Goal: Check status: Check status

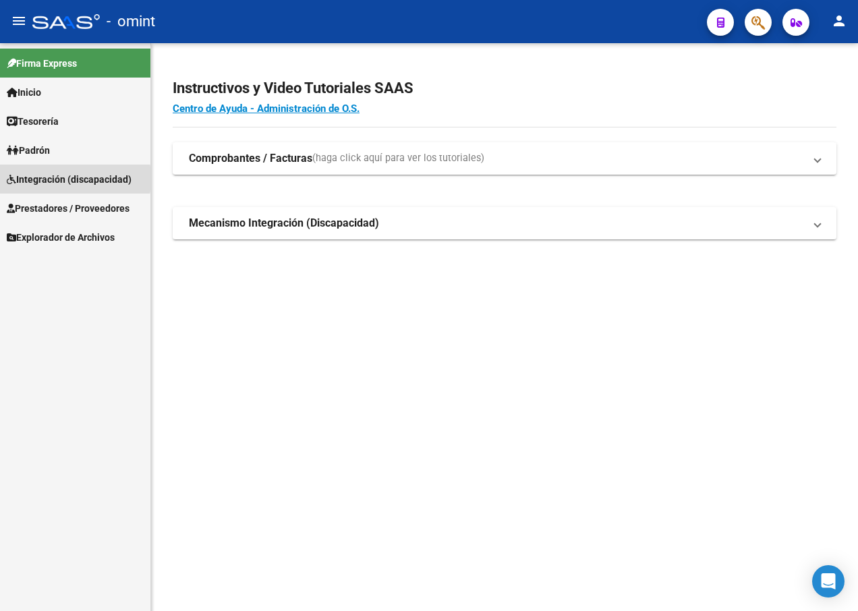
click at [38, 179] on span "Integración (discapacidad)" at bounding box center [69, 179] width 125 height 15
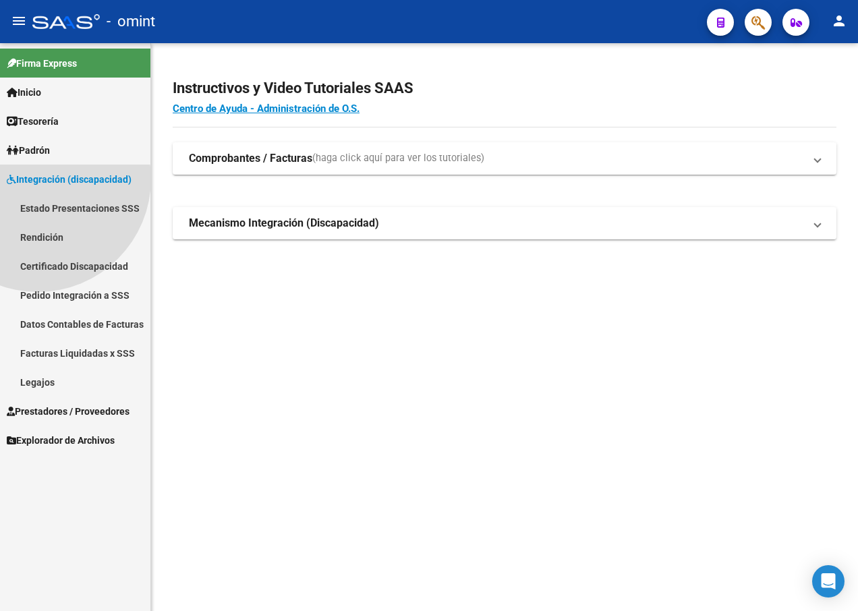
click at [38, 179] on span "Integración (discapacidad)" at bounding box center [69, 179] width 125 height 15
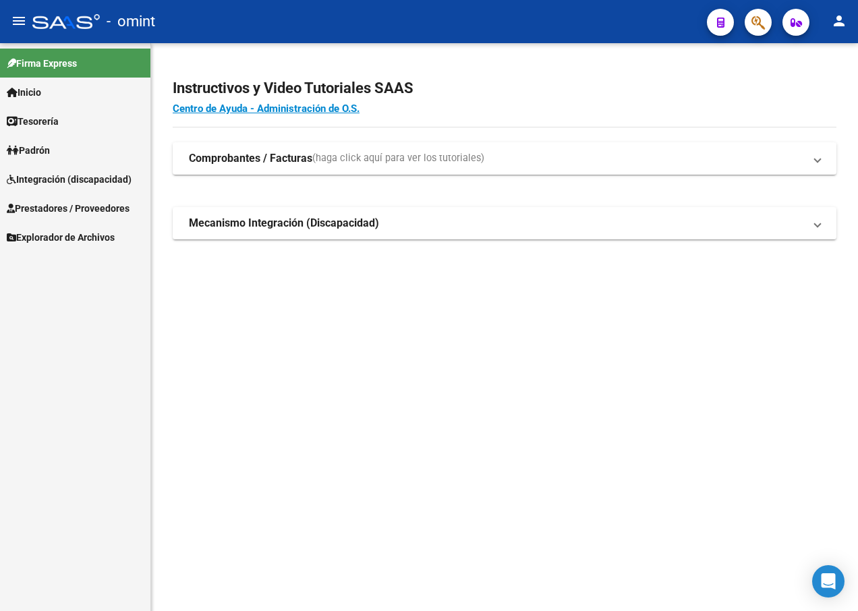
click at [38, 179] on span "Integración (discapacidad)" at bounding box center [69, 179] width 125 height 15
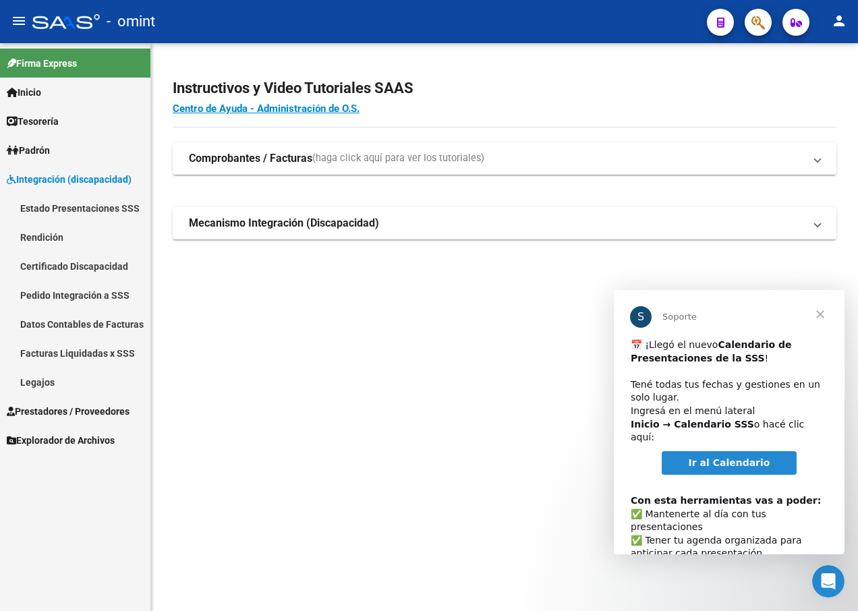
click at [95, 349] on link "Facturas Liquidadas x SSS" at bounding box center [75, 353] width 150 height 29
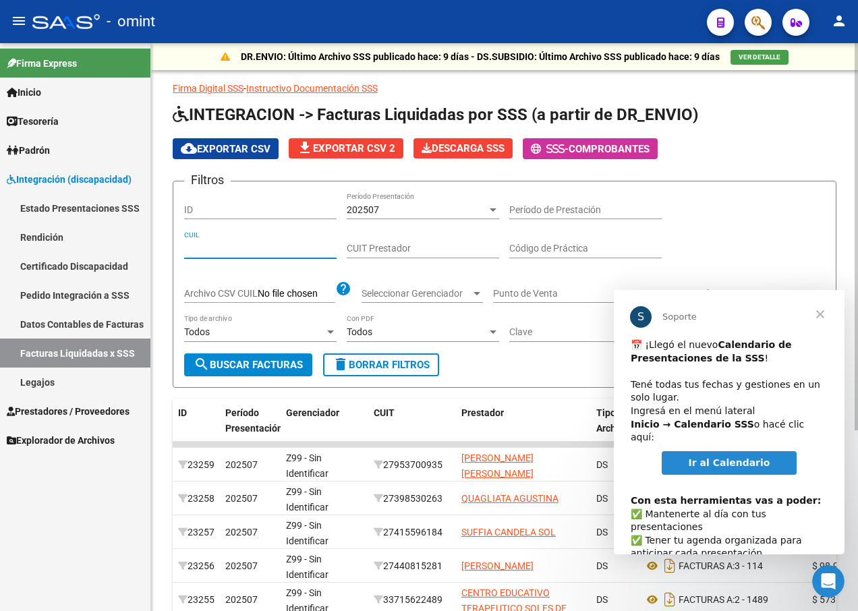
click at [223, 246] on input "CUIL" at bounding box center [260, 248] width 152 height 11
paste input "20-56242716-4"
type input "20-56242716-4"
click at [427, 208] on div "202507" at bounding box center [417, 209] width 140 height 11
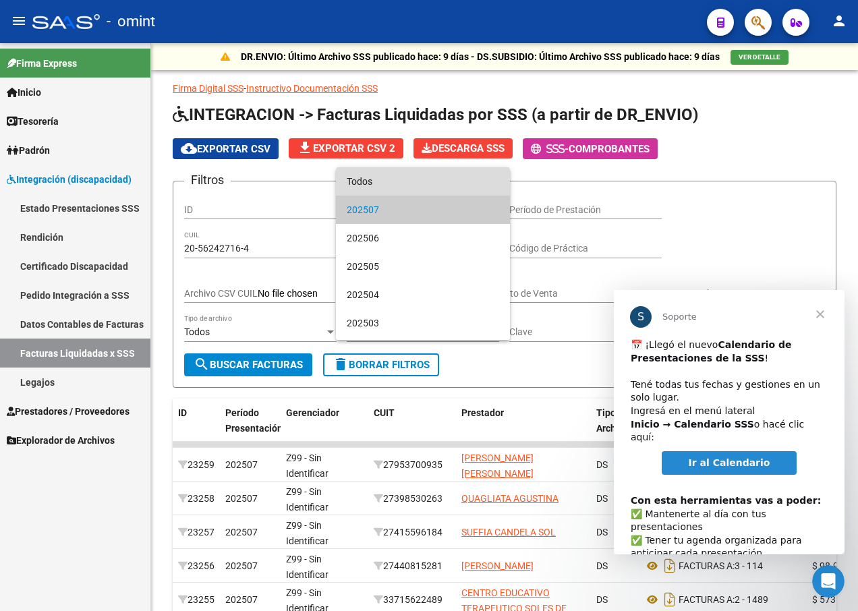
click at [428, 190] on span "Todos" at bounding box center [423, 181] width 152 height 28
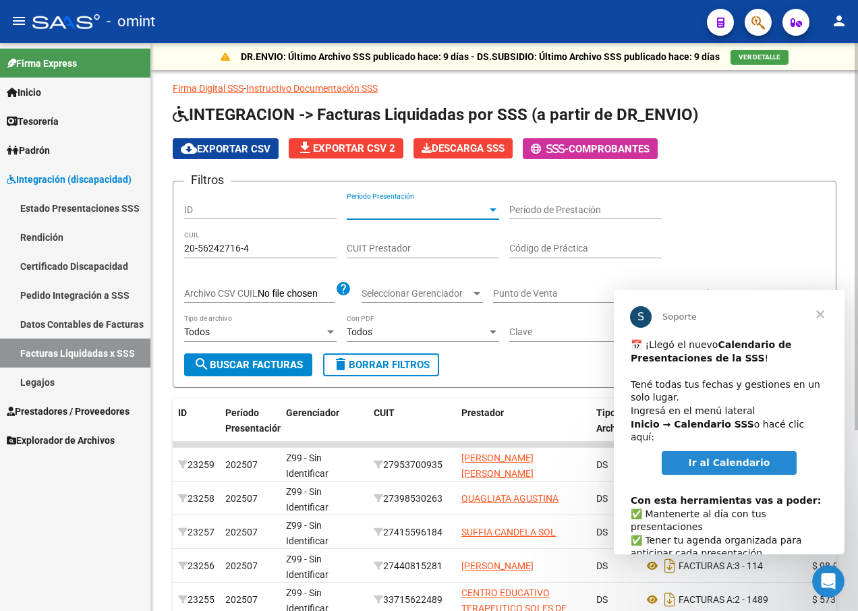
click at [277, 359] on span "search Buscar Facturas" at bounding box center [248, 365] width 109 height 12
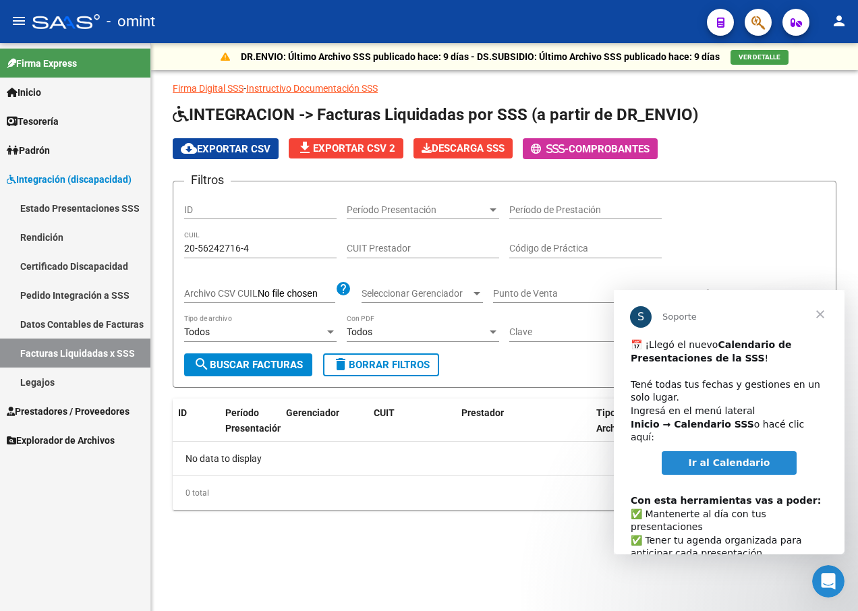
click at [818, 316] on span "Cerrar" at bounding box center [820, 314] width 49 height 49
